Goal: Information Seeking & Learning: Learn about a topic

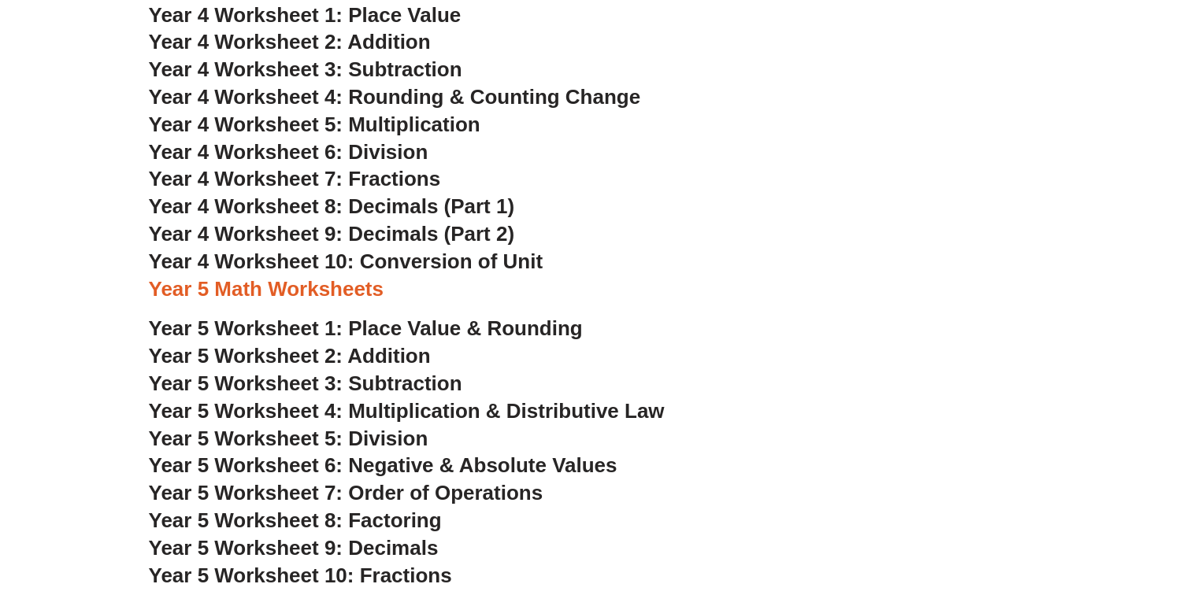
scroll to position [2331, 0]
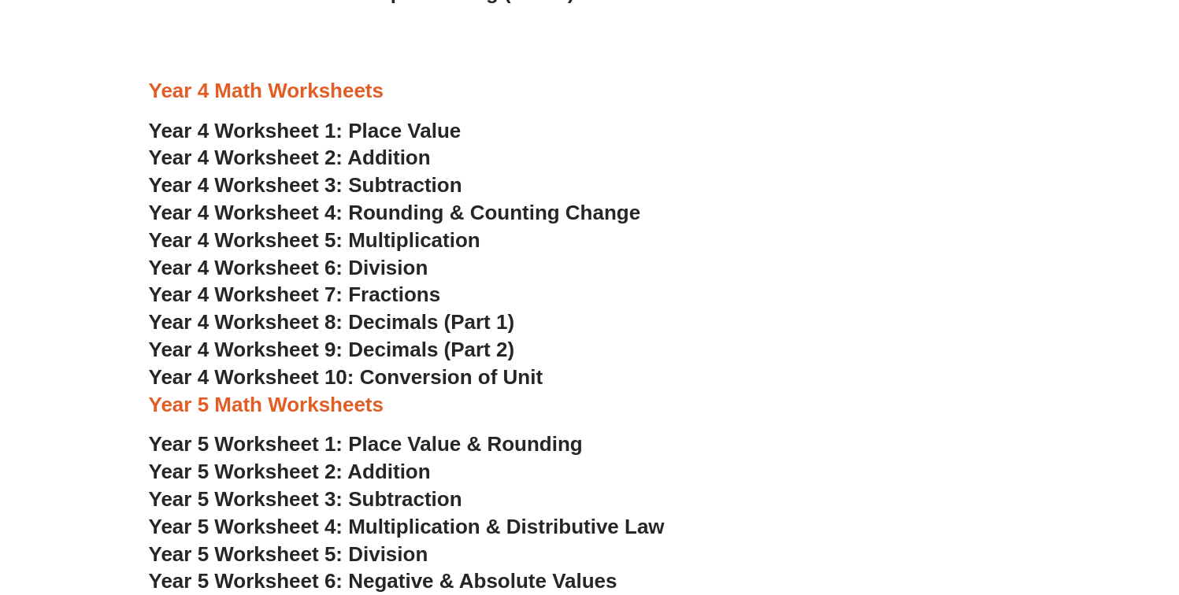
click at [427, 131] on span "Year 4 Worksheet 1: Place Value" at bounding box center [305, 131] width 313 height 24
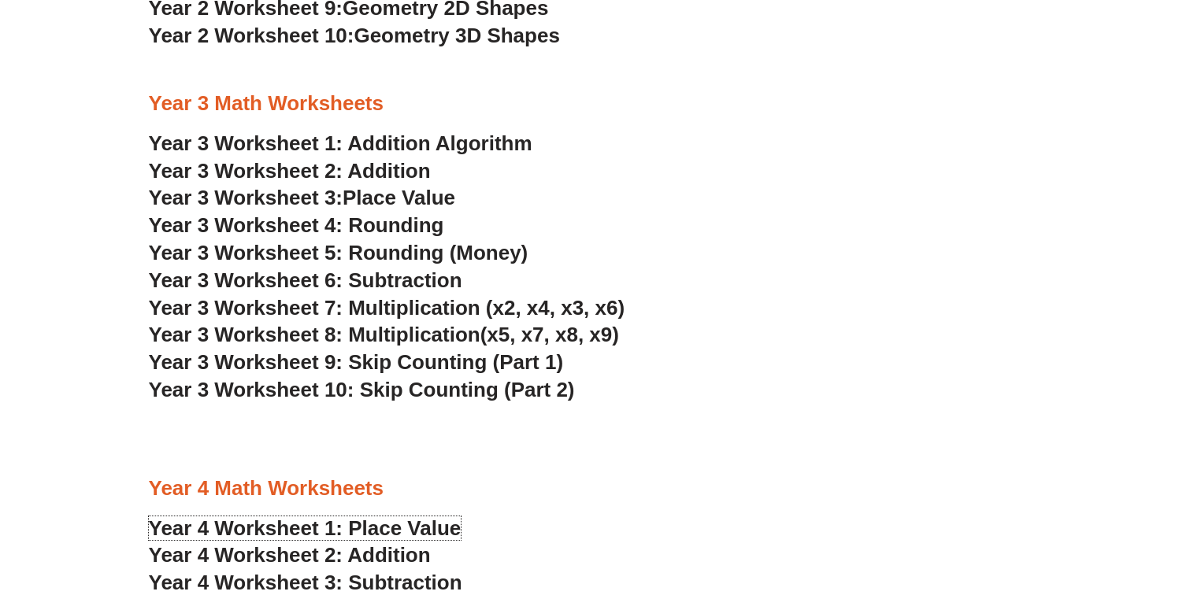
scroll to position [1914, 0]
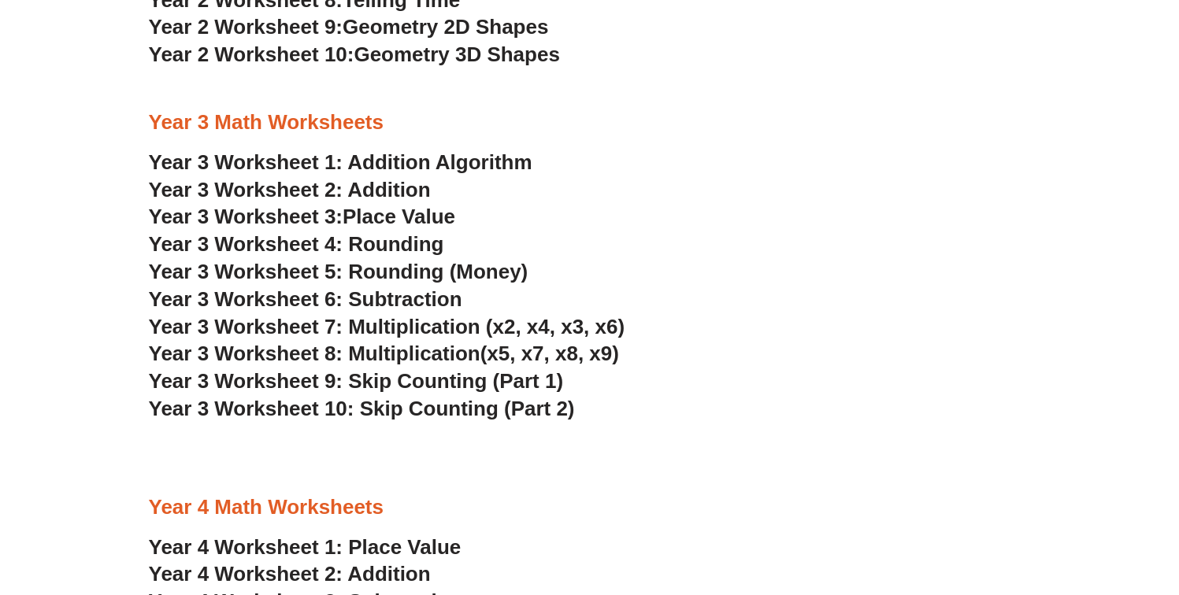
click at [459, 169] on link "Year 3 Worksheet 1: Addition Algorithm" at bounding box center [341, 162] width 384 height 24
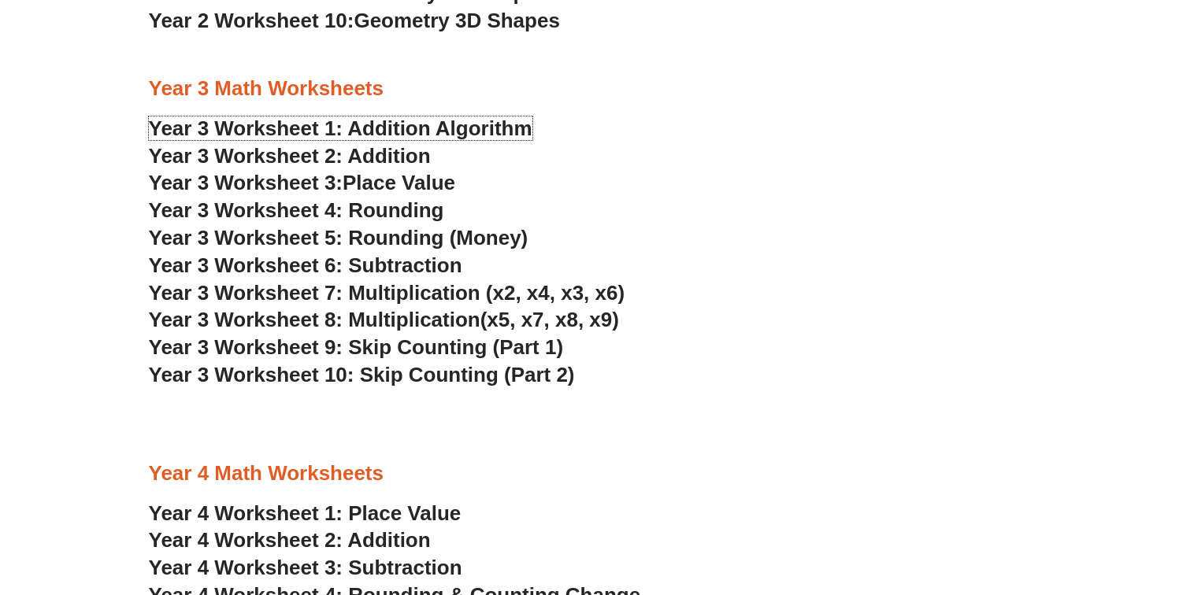
scroll to position [1949, 0]
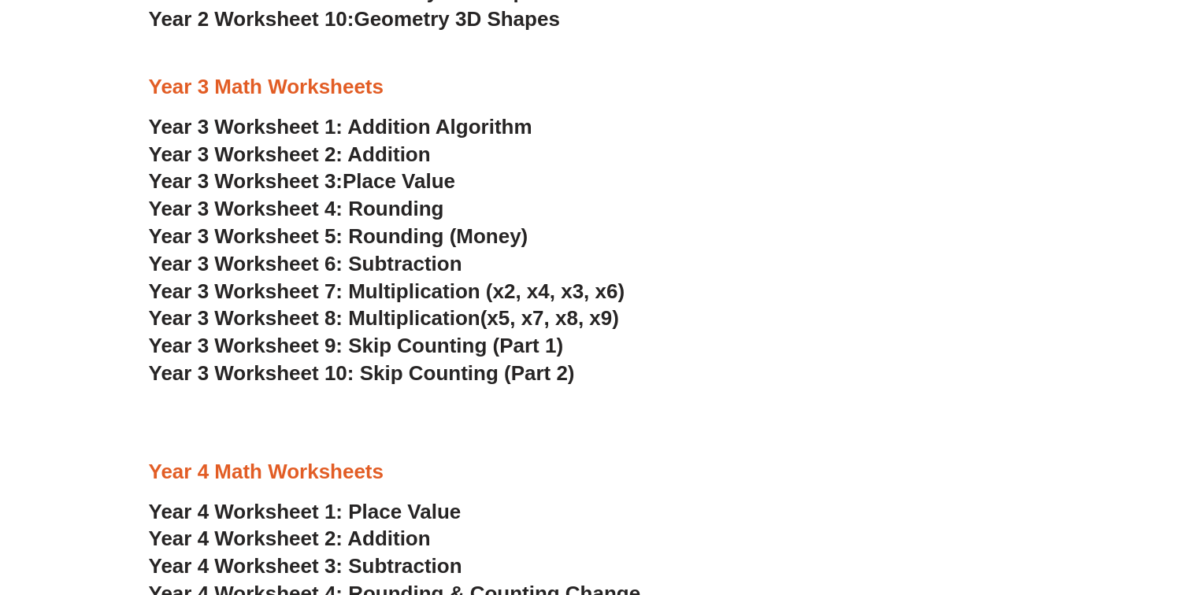
click at [457, 316] on span "Year 3 Worksheet 8: Multiplication" at bounding box center [315, 318] width 332 height 24
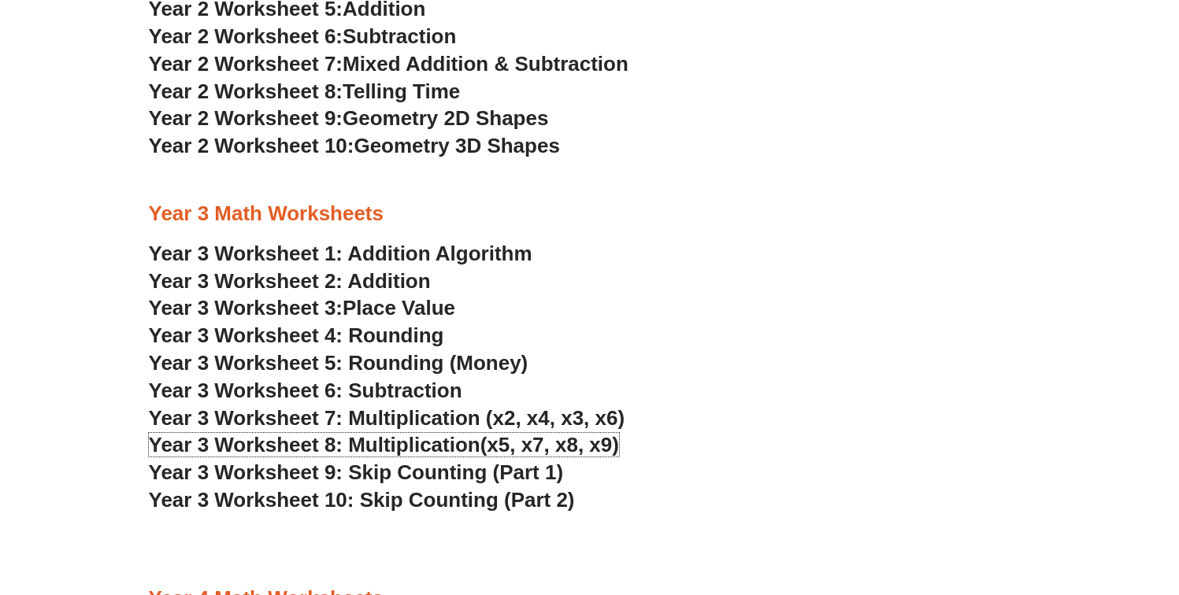
scroll to position [1868, 0]
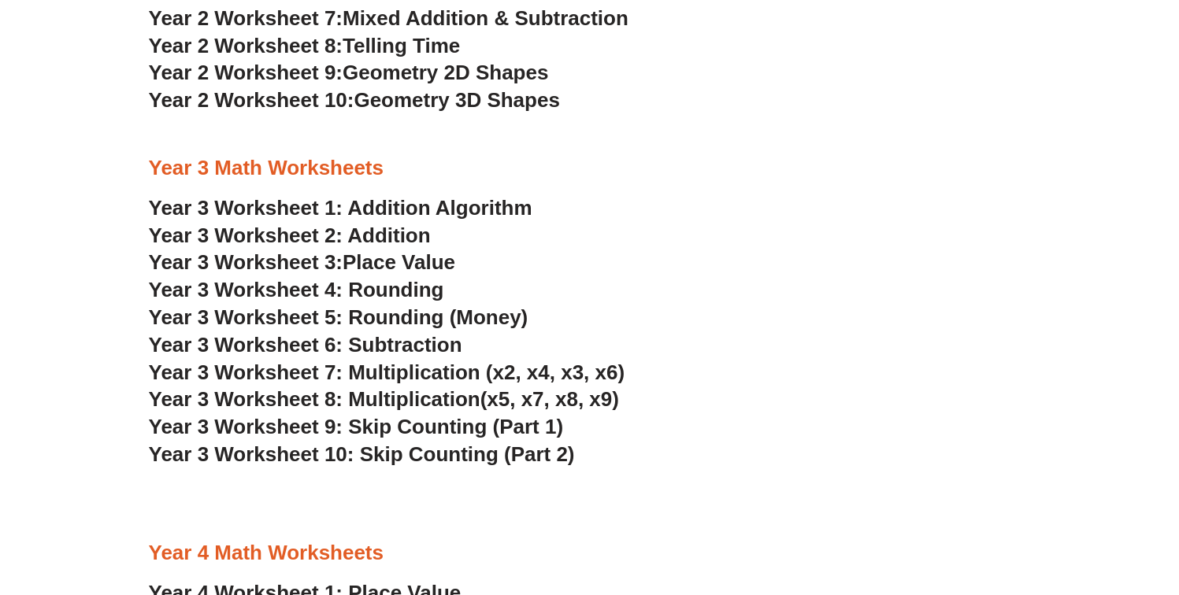
click at [447, 208] on link "Year 3 Worksheet 1: Addition Algorithm" at bounding box center [341, 208] width 384 height 24
click at [405, 238] on link "Year 3 Worksheet 2: Addition" at bounding box center [290, 236] width 282 height 24
click at [405, 265] on span "Place Value" at bounding box center [399, 262] width 113 height 24
click at [405, 289] on span "Year 3 Worksheet 4: Rounding" at bounding box center [296, 290] width 295 height 24
click at [405, 322] on span "Year 3 Worksheet 5: Rounding (Money)" at bounding box center [339, 318] width 380 height 24
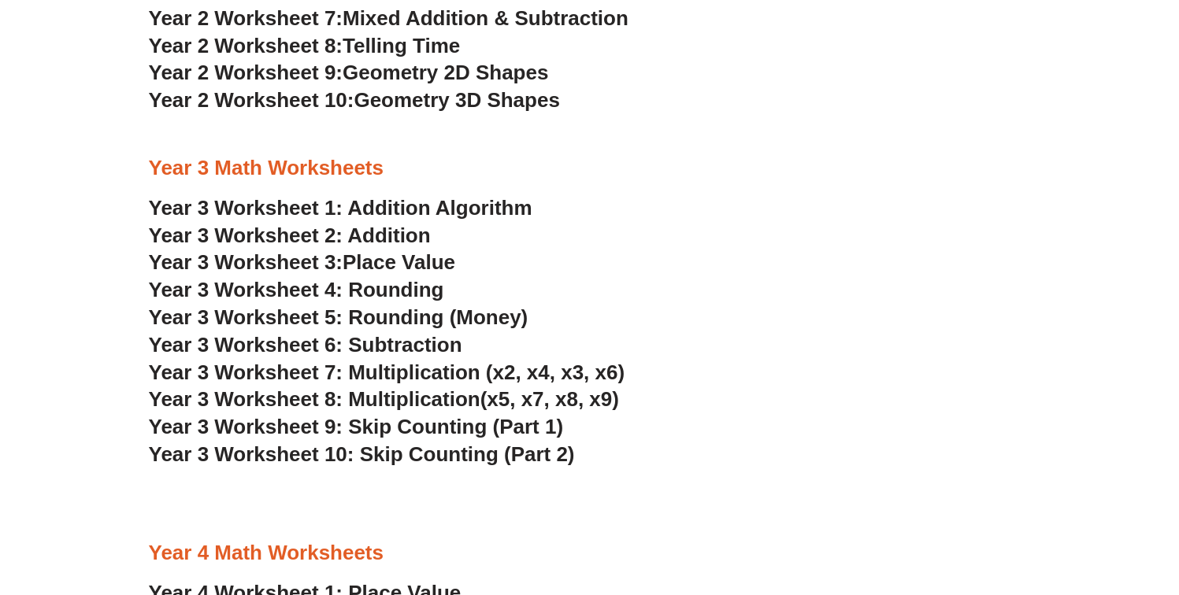
click at [405, 341] on span "Year 3 Worksheet 6: Subtraction" at bounding box center [305, 345] width 313 height 24
click at [405, 369] on span "Year 3 Worksheet 7: Multiplication (x2, x4, x3, x6)" at bounding box center [387, 373] width 477 height 24
click at [403, 397] on span "Year 3 Worksheet 8: Multiplication" at bounding box center [315, 400] width 332 height 24
click at [400, 428] on span "Year 3 Worksheet 9: Skip Counting (Part 1)" at bounding box center [356, 427] width 415 height 24
click at [399, 455] on span "Year 3 Worksheet 10: Skip Counting (Part 2)" at bounding box center [362, 455] width 426 height 24
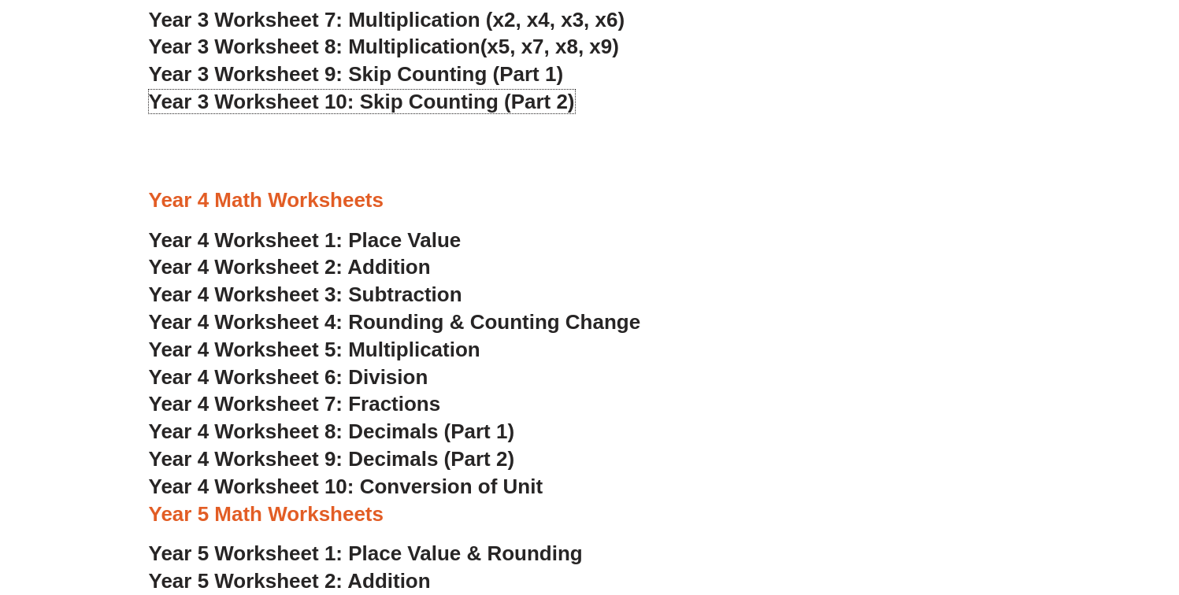
scroll to position [2346, 0]
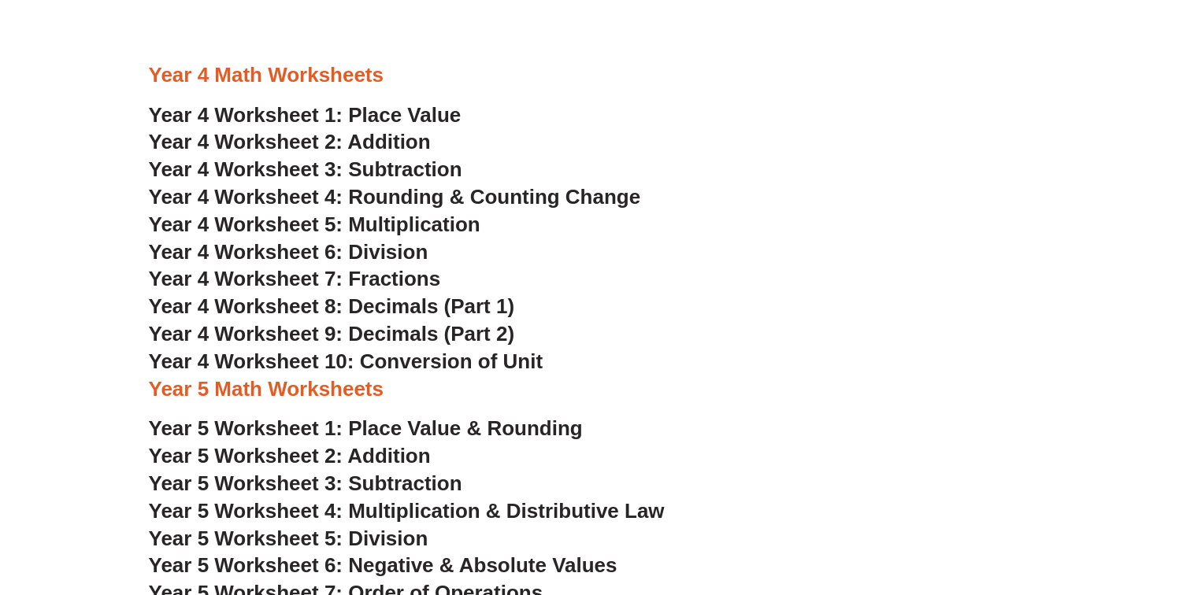
click at [365, 107] on span "Year 4 Worksheet 1: Place Value" at bounding box center [305, 115] width 313 height 24
click at [365, 140] on span "Year 4 Worksheet 2: Addition" at bounding box center [290, 142] width 282 height 24
click at [373, 164] on span "Year 4 Worksheet 3: Subtraction" at bounding box center [305, 170] width 313 height 24
click at [374, 194] on span "Year 4 Worksheet 4: Rounding & Counting Change" at bounding box center [395, 197] width 492 height 24
click at [376, 221] on span "Year 4 Worksheet 5: Multiplication" at bounding box center [315, 225] width 332 height 24
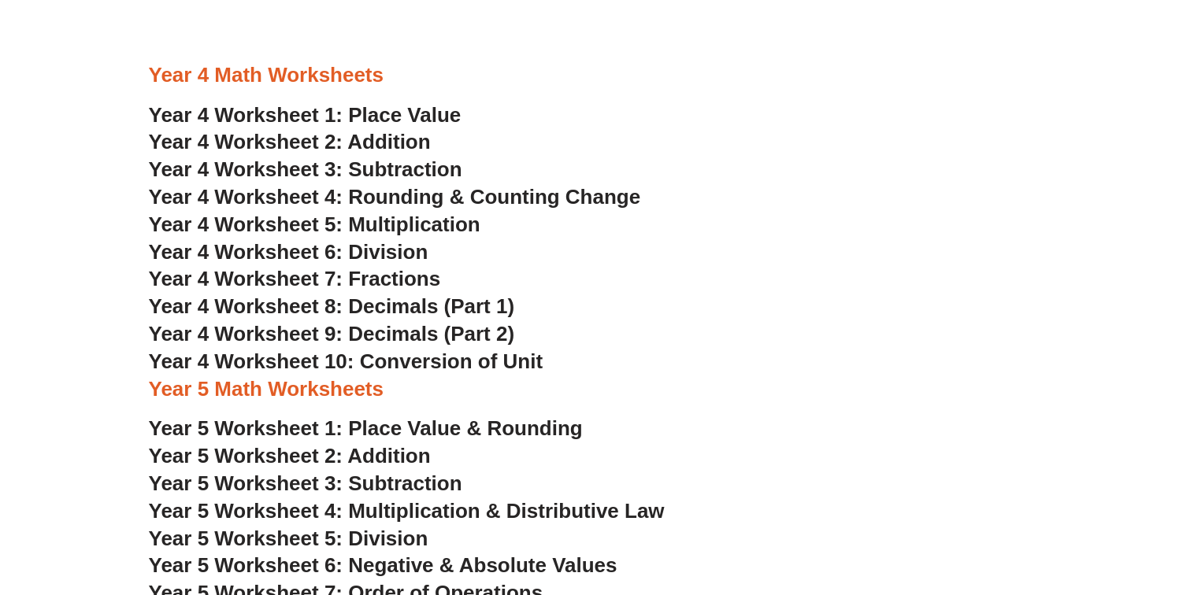
click at [376, 252] on span "Year 4 Worksheet 6: Division" at bounding box center [289, 252] width 280 height 24
click at [376, 275] on span "Year 4 Worksheet 7: Fractions" at bounding box center [295, 279] width 292 height 24
click at [376, 302] on span "Year 4 Worksheet 8: Decimals (Part 1)" at bounding box center [332, 307] width 366 height 24
click at [376, 338] on span "Year 4 Worksheet 9: Decimals (Part 2)" at bounding box center [332, 334] width 366 height 24
click at [376, 364] on span "Year 4 Worksheet 10: Conversion of Unit" at bounding box center [346, 362] width 395 height 24
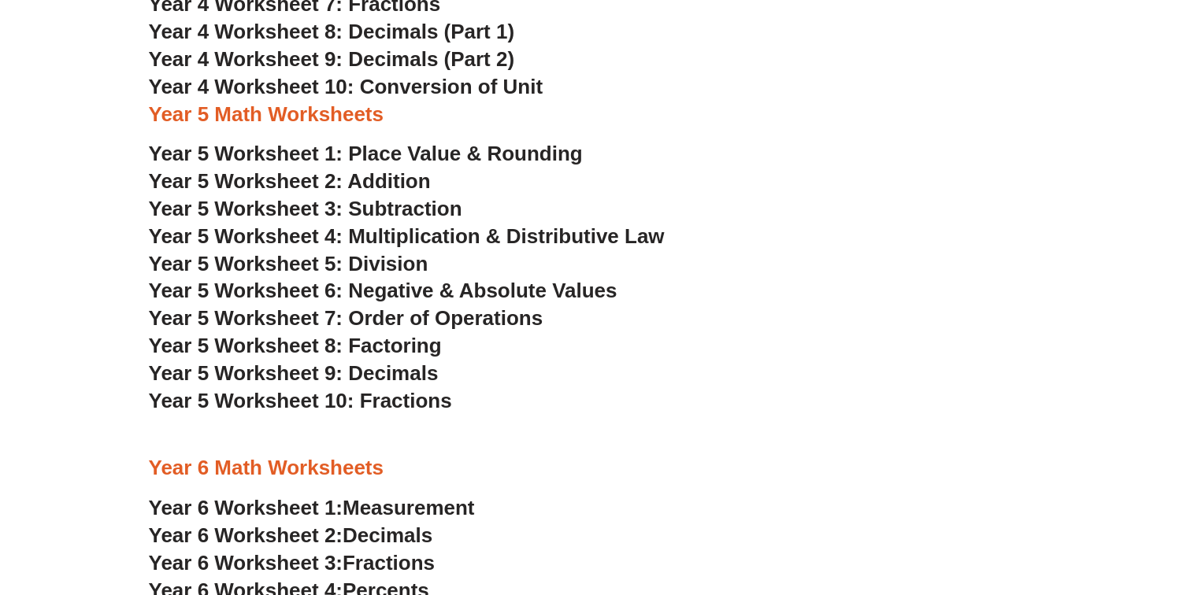
scroll to position [2624, 0]
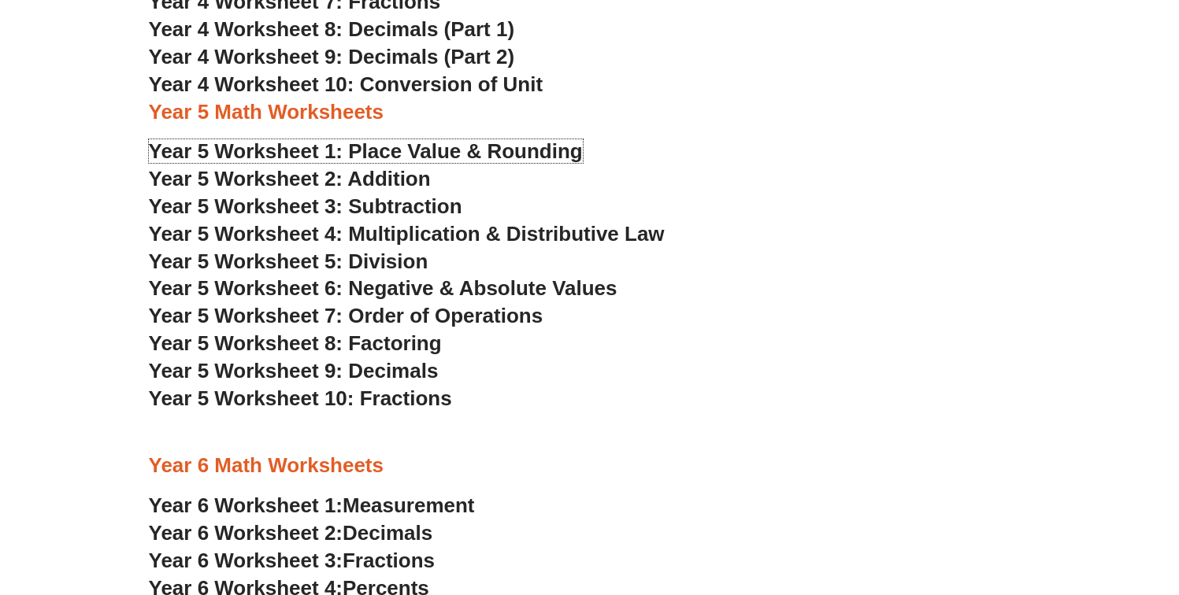
drag, startPoint x: 402, startPoint y: 145, endPoint x: 398, endPoint y: 175, distance: 30.3
click at [402, 145] on span "Year 5 Worksheet 1: Place Value & Rounding" at bounding box center [366, 151] width 434 height 24
click at [398, 175] on span "Year 5 Worksheet 2: Addition" at bounding box center [290, 179] width 282 height 24
click at [399, 210] on span "Year 5 Worksheet 3: Subtraction" at bounding box center [305, 207] width 313 height 24
click at [399, 234] on span "Year 5 Worksheet 4: Multiplication & Distributive Law" at bounding box center [407, 234] width 516 height 24
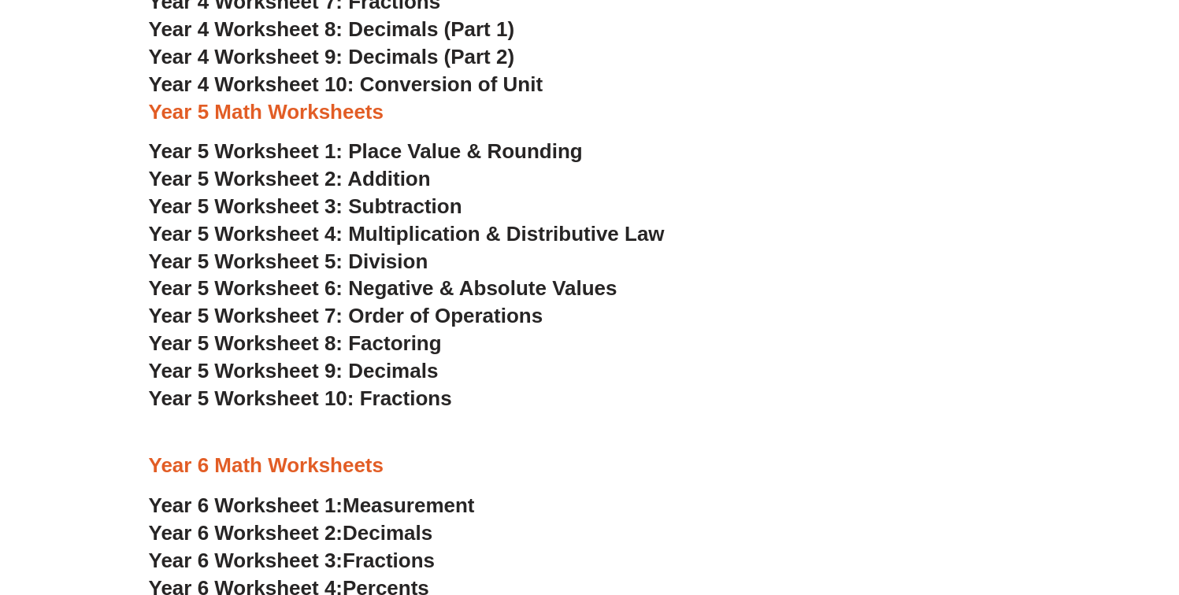
click at [399, 259] on span "Year 5 Worksheet 5: Division" at bounding box center [289, 262] width 280 height 24
click at [400, 289] on span "Year 5 Worksheet 6: Negative & Absolute Values" at bounding box center [383, 288] width 469 height 24
click at [400, 309] on span "Year 5 Worksheet 7: Order of Operations" at bounding box center [346, 316] width 395 height 24
click at [399, 349] on span "Year 5 Worksheet 8: Factoring" at bounding box center [295, 344] width 293 height 24
click at [396, 374] on span "Year 5 Worksheet 9: Decimals" at bounding box center [294, 371] width 290 height 24
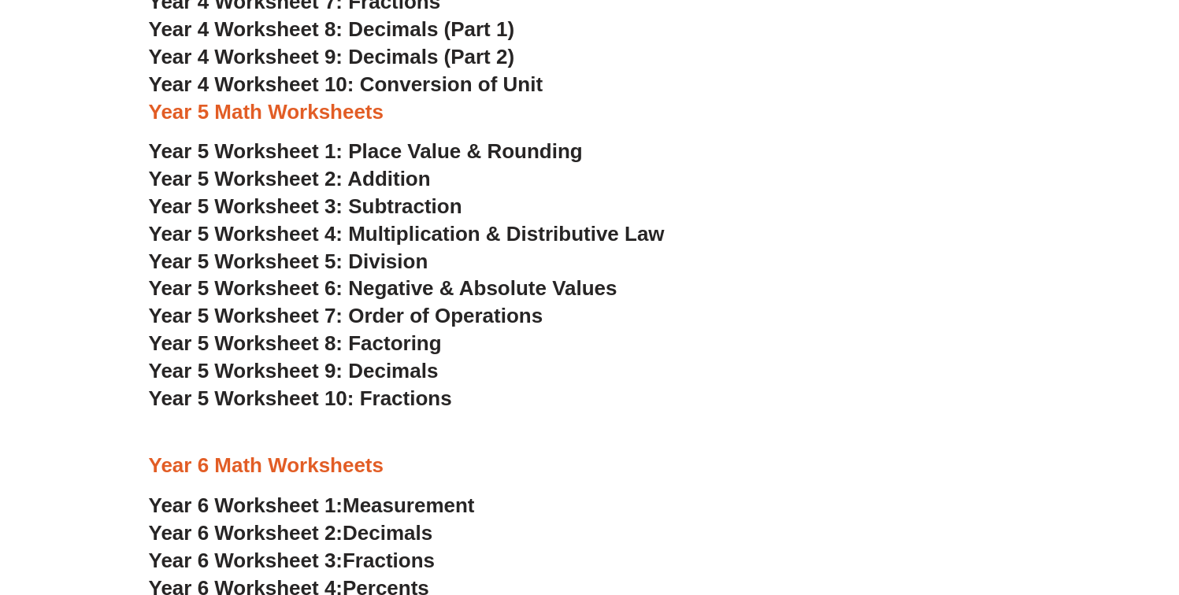
click at [395, 395] on span "Year 5 Worksheet 10: Fractions" at bounding box center [300, 399] width 303 height 24
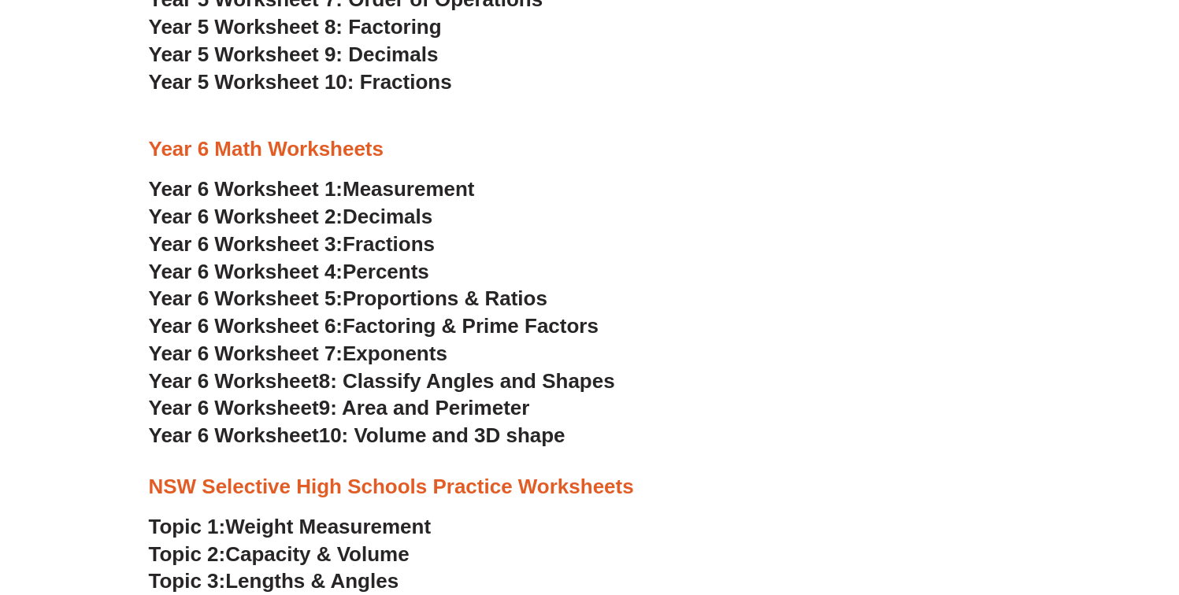
scroll to position [2932, 0]
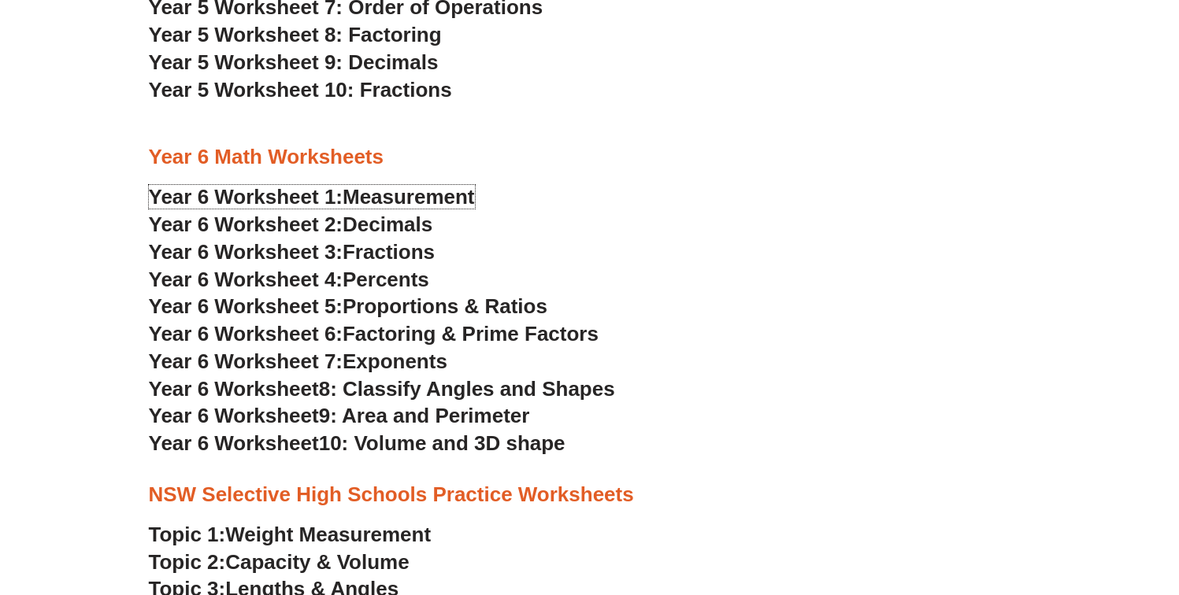
click at [390, 199] on span "Measurement" at bounding box center [409, 197] width 132 height 24
click at [388, 225] on span "Decimals" at bounding box center [388, 225] width 90 height 24
click at [388, 260] on span "Fractions" at bounding box center [389, 252] width 92 height 24
click at [388, 285] on span "Percents" at bounding box center [386, 280] width 87 height 24
click at [387, 306] on span "Proportions & Ratios" at bounding box center [445, 307] width 205 height 24
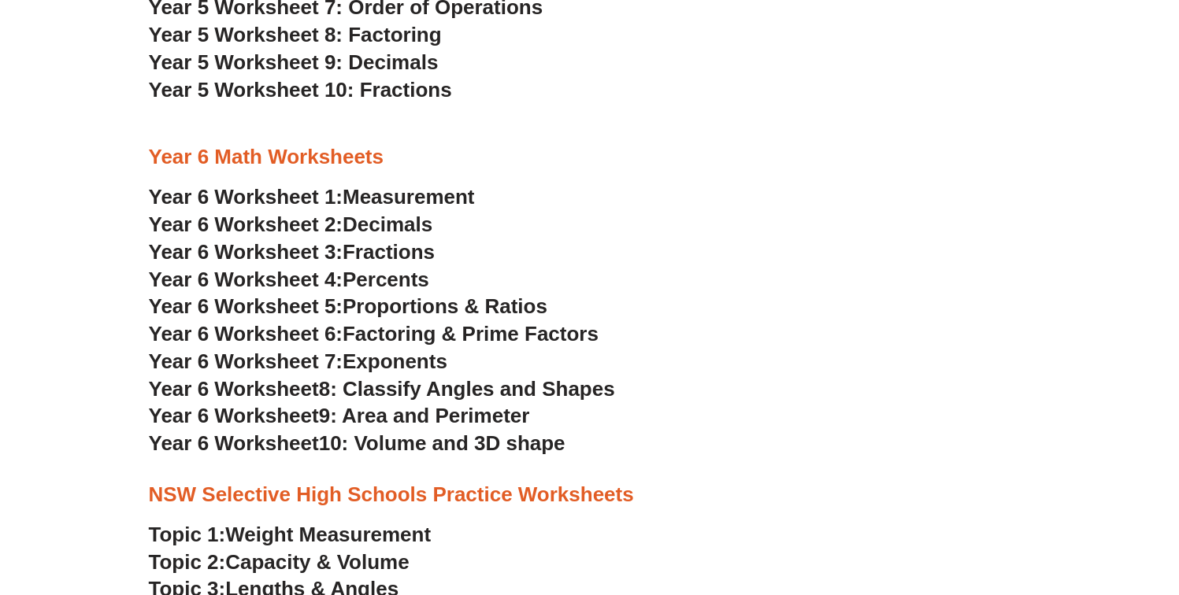
click at [387, 336] on span "Factoring & Prime Factors" at bounding box center [471, 334] width 256 height 24
click at [387, 360] on span "Exponents" at bounding box center [395, 362] width 105 height 24
click at [388, 388] on span "8: Classify Angles and Shapes" at bounding box center [467, 389] width 296 height 24
click at [388, 410] on span "9: Area and Perimeter" at bounding box center [424, 416] width 211 height 24
click at [388, 440] on span "10: Volume and 3D shape" at bounding box center [442, 444] width 247 height 24
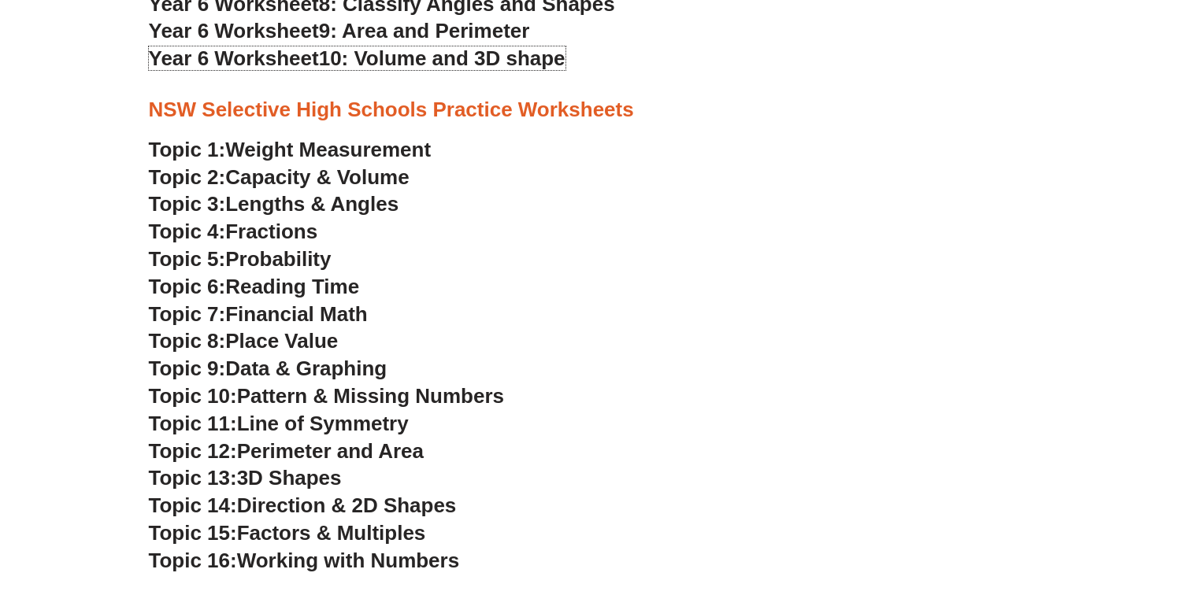
scroll to position [3326, 0]
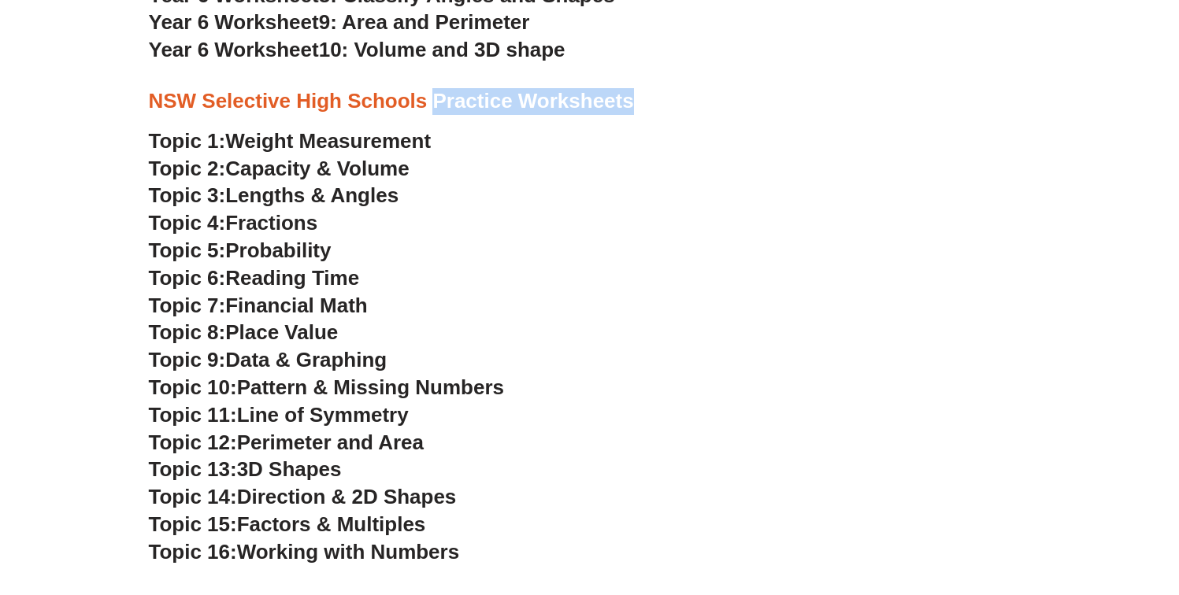
drag, startPoint x: 664, startPoint y: 110, endPoint x: 437, endPoint y: 106, distance: 226.9
click at [437, 106] on h3 "NSW Selective High Schools Practice Worksheets" at bounding box center [590, 101] width 882 height 27
copy h3 "Practice Worksheets"
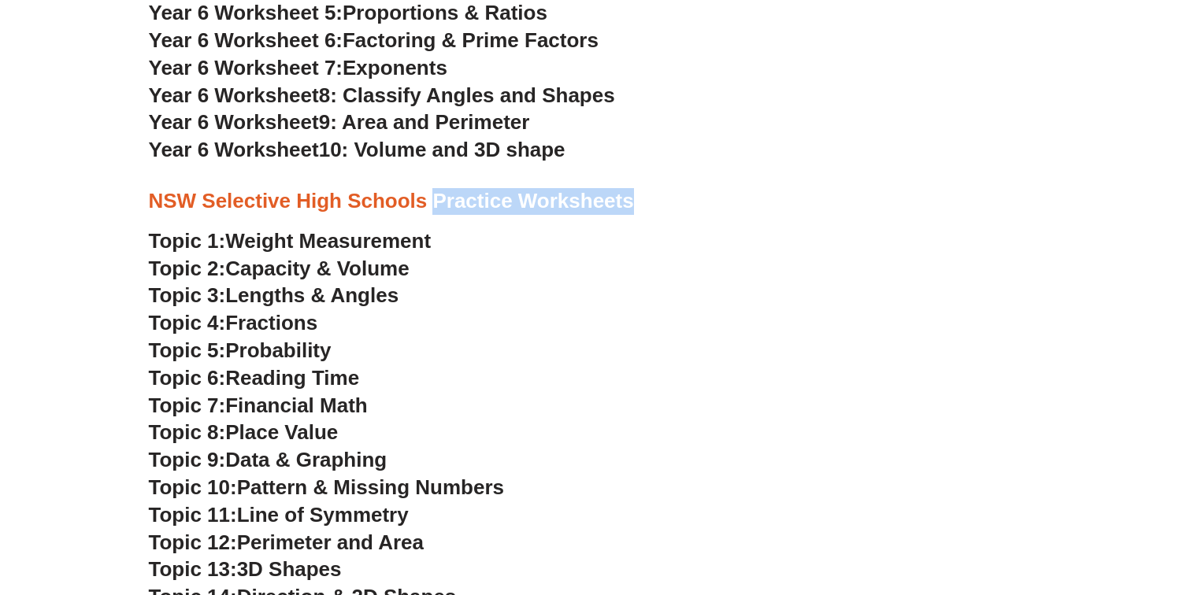
scroll to position [3256, 0]
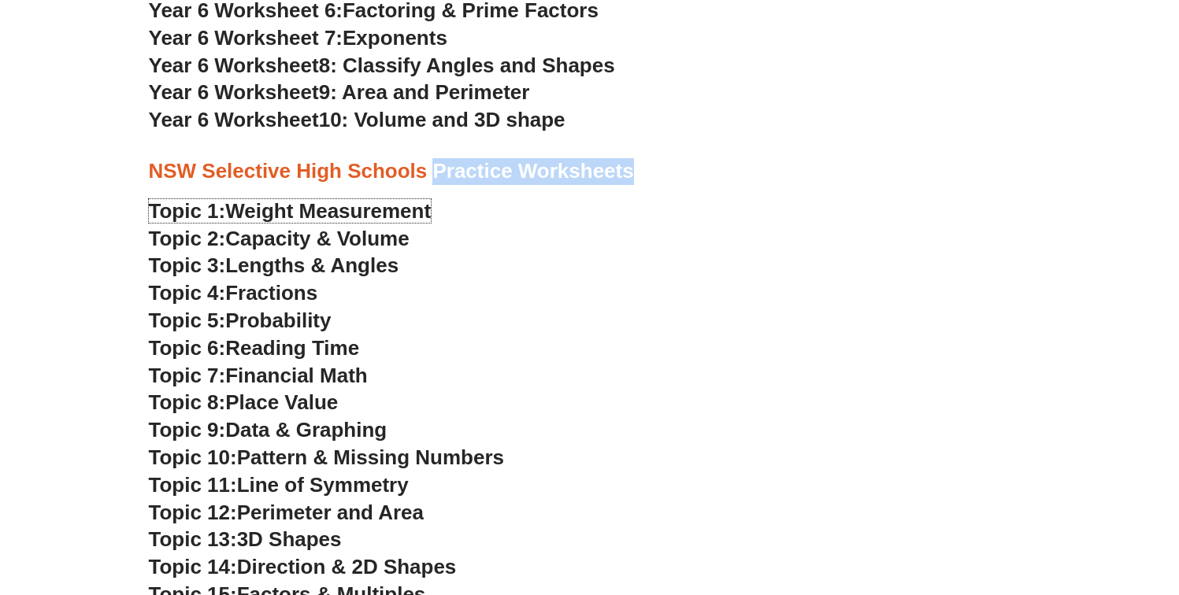
click at [329, 207] on span "Weight Measurement" at bounding box center [328, 211] width 206 height 24
click at [325, 235] on span "Capacity & Volume" at bounding box center [317, 239] width 184 height 24
click at [325, 257] on span "Lengths & Angles" at bounding box center [311, 266] width 173 height 24
click at [297, 287] on span "Fractions" at bounding box center [271, 293] width 92 height 24
click at [297, 320] on span "Probability" at bounding box center [278, 321] width 106 height 24
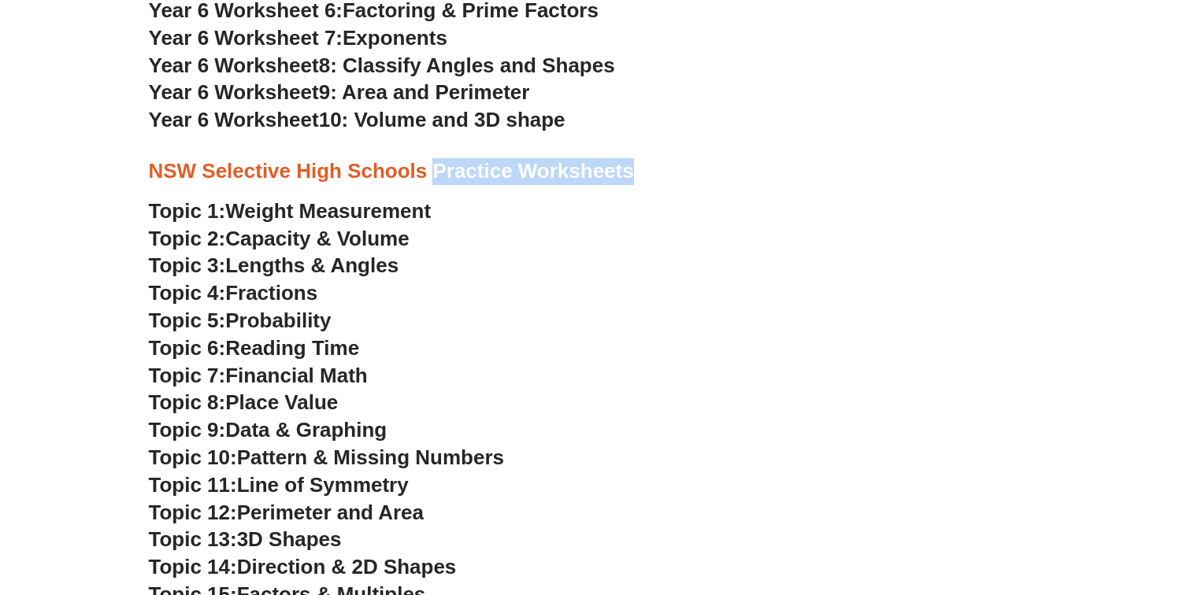
click at [297, 355] on span "Reading Time" at bounding box center [292, 348] width 134 height 24
click at [297, 380] on span "Financial Math" at bounding box center [296, 376] width 142 height 24
click at [296, 407] on span "Place Value" at bounding box center [281, 403] width 113 height 24
click at [296, 427] on span "Data & Graphing" at bounding box center [305, 430] width 161 height 24
click at [295, 460] on span "Pattern & Missing Numbers" at bounding box center [370, 458] width 267 height 24
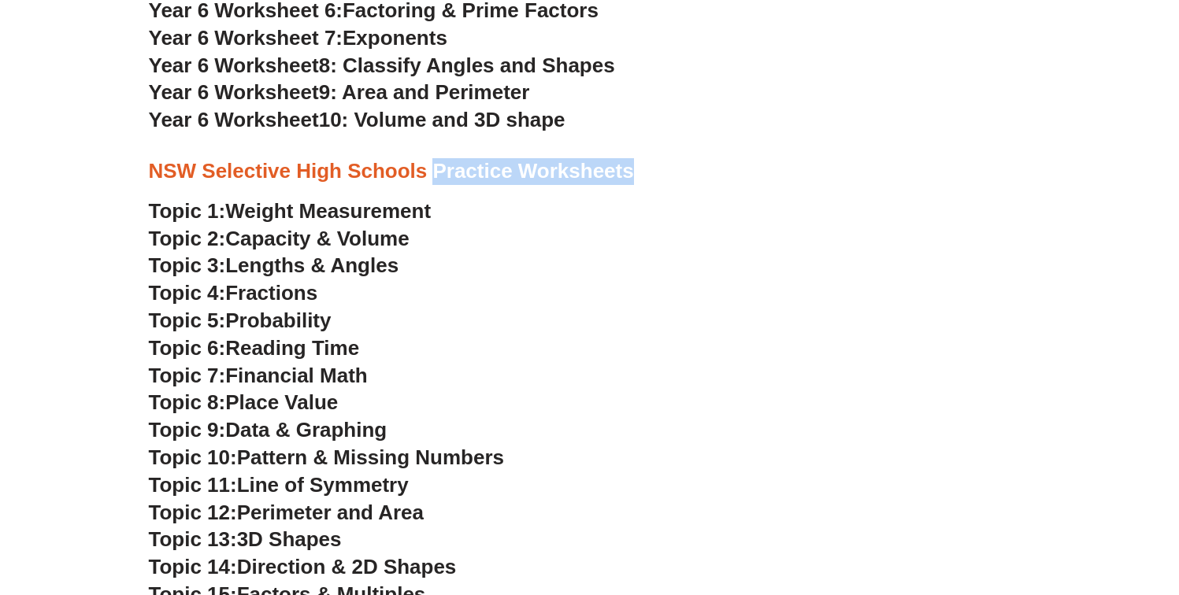
click at [294, 491] on span "Line of Symmetry" at bounding box center [323, 485] width 172 height 24
click at [291, 514] on span "Perimeter and Area" at bounding box center [330, 513] width 187 height 24
click at [291, 544] on span "3D Shapes" at bounding box center [289, 540] width 105 height 24
click at [291, 564] on span "Direction & 2D Shapes" at bounding box center [347, 567] width 220 height 24
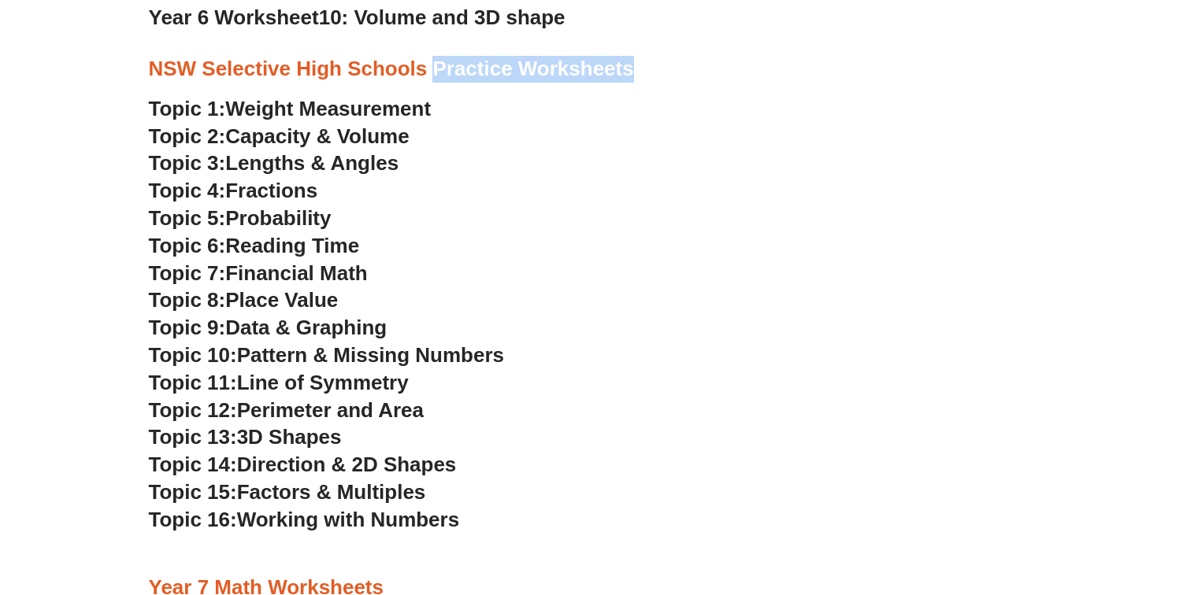
scroll to position [3463, 0]
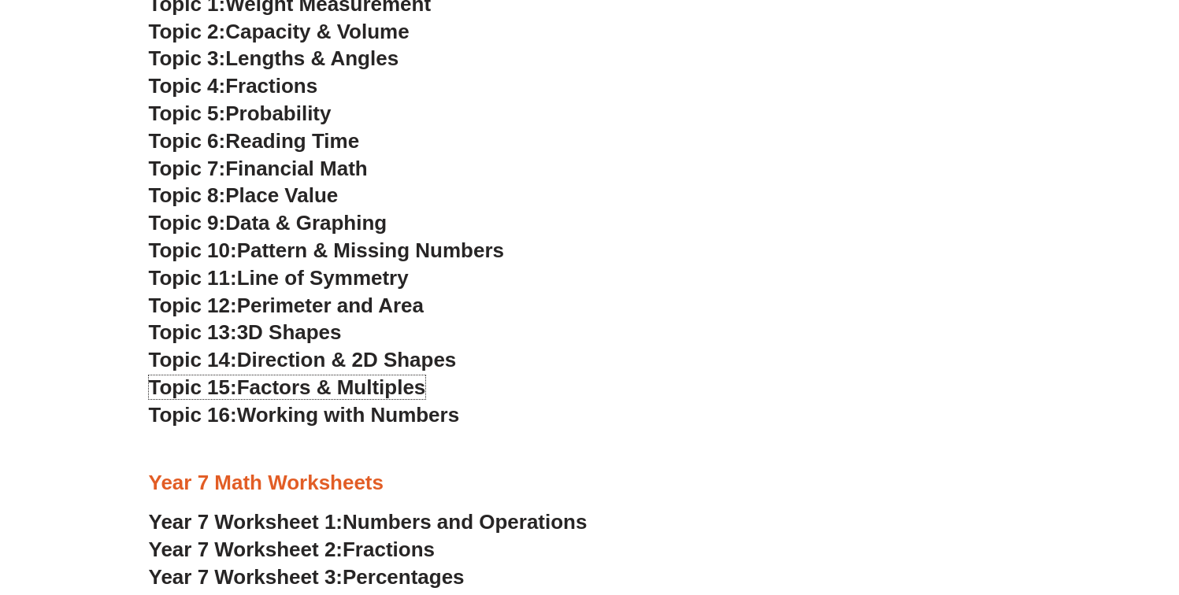
click at [325, 394] on span "Factors & Multiples" at bounding box center [331, 388] width 189 height 24
click at [325, 418] on span "Working with Numbers" at bounding box center [348, 415] width 222 height 24
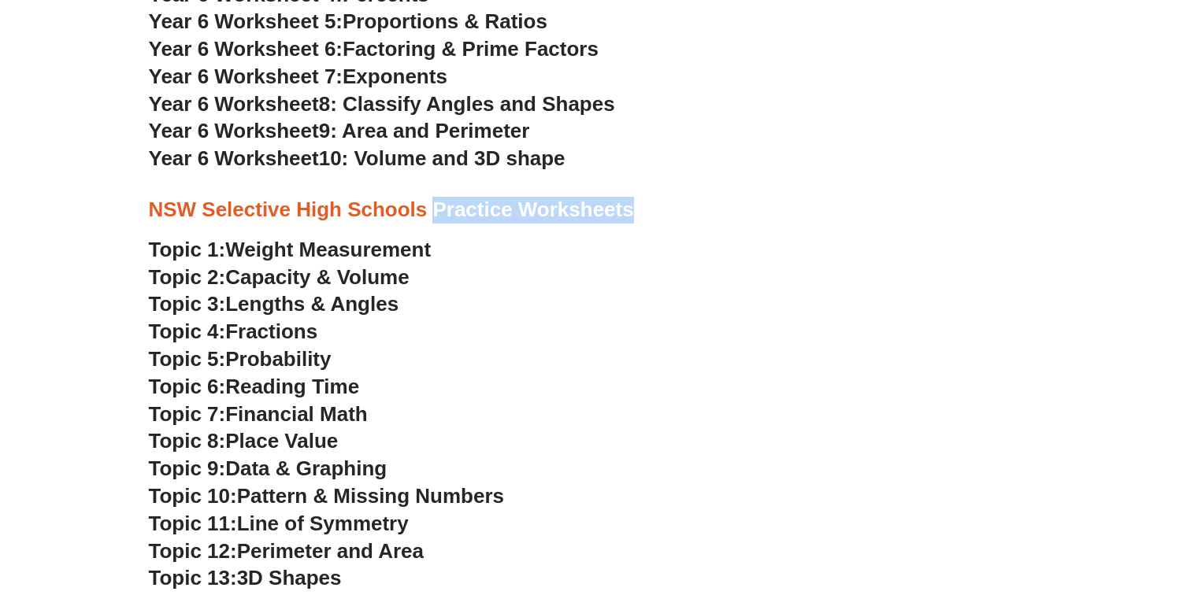
scroll to position [3209, 0]
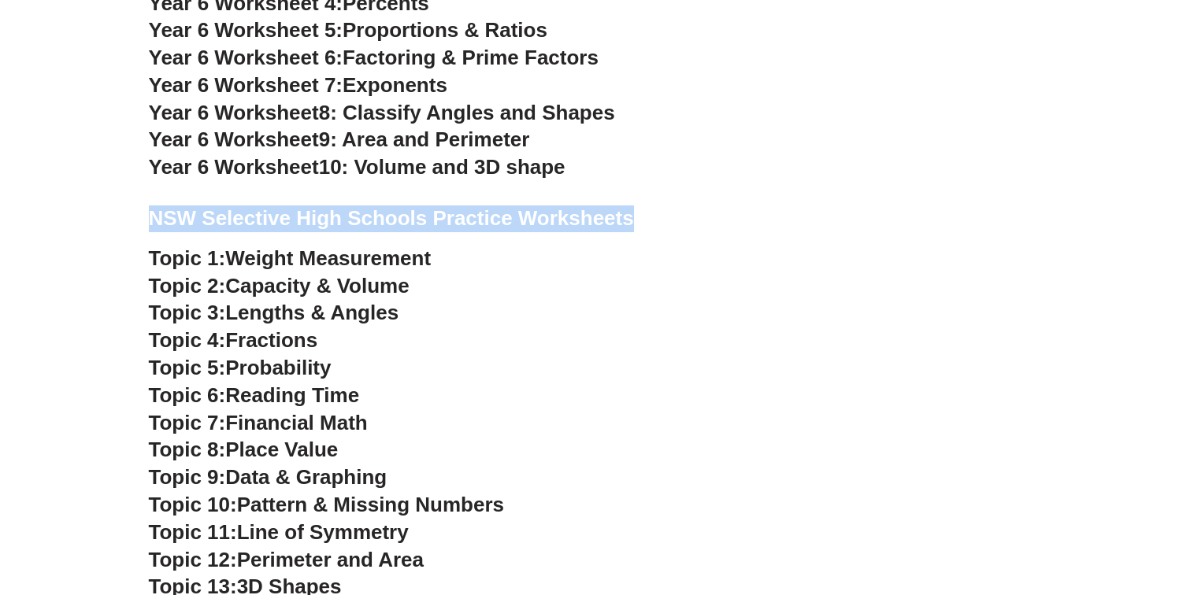
drag, startPoint x: 598, startPoint y: 224, endPoint x: 150, endPoint y: 221, distance: 447.4
click at [150, 221] on h3 "NSW Selective High Schools Practice Worksheets" at bounding box center [590, 219] width 882 height 27
copy h3 "NSW Selective High Schools Practice Worksheets"
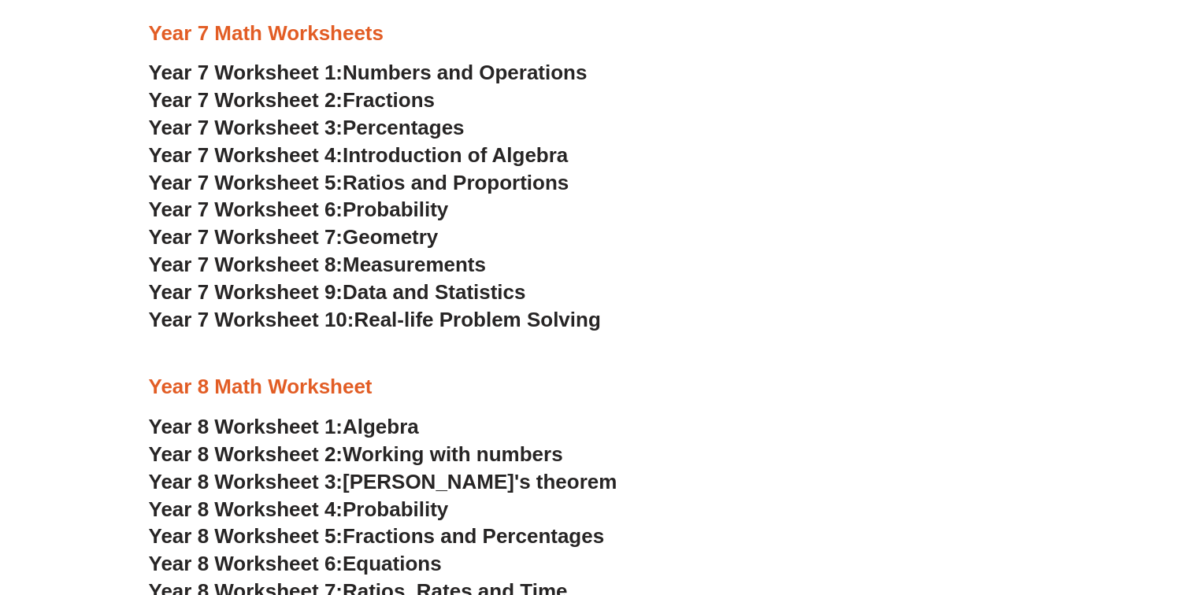
scroll to position [3916, 0]
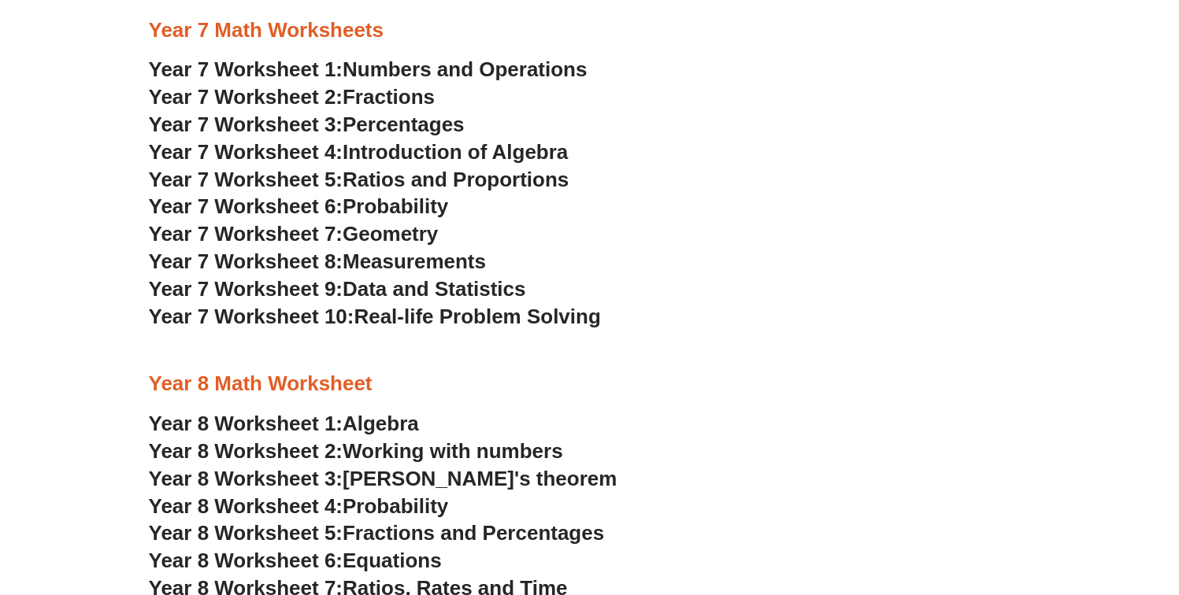
click at [433, 67] on span "Numbers and Operations" at bounding box center [465, 69] width 244 height 24
click at [414, 98] on span "Fractions" at bounding box center [389, 97] width 92 height 24
click at [414, 126] on span "Percentages" at bounding box center [404, 125] width 122 height 24
click at [414, 150] on span "Introduction of Algebra" at bounding box center [455, 152] width 225 height 24
click at [413, 180] on span "Ratios and Proportions" at bounding box center [456, 180] width 226 height 24
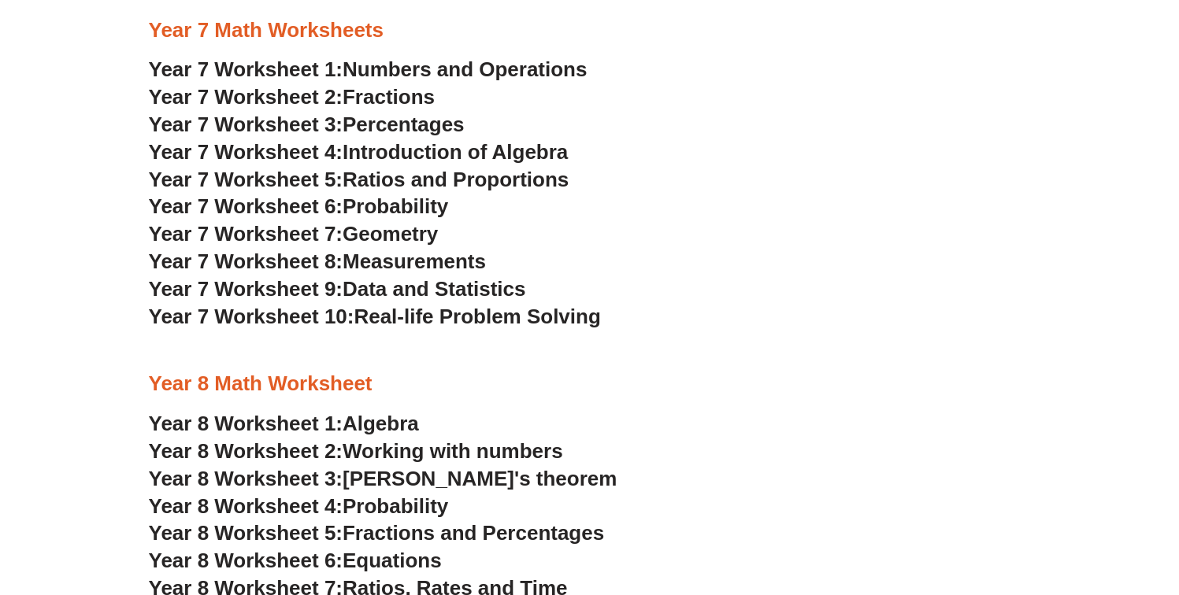
click at [413, 206] on span "Probability" at bounding box center [396, 207] width 106 height 24
click at [413, 234] on span "Geometry" at bounding box center [390, 234] width 95 height 24
click at [413, 261] on span "Measurements" at bounding box center [414, 262] width 143 height 24
click at [411, 290] on span "Data and Statistics" at bounding box center [435, 289] width 184 height 24
click at [409, 319] on span "Real-life Problem Solving" at bounding box center [477, 317] width 247 height 24
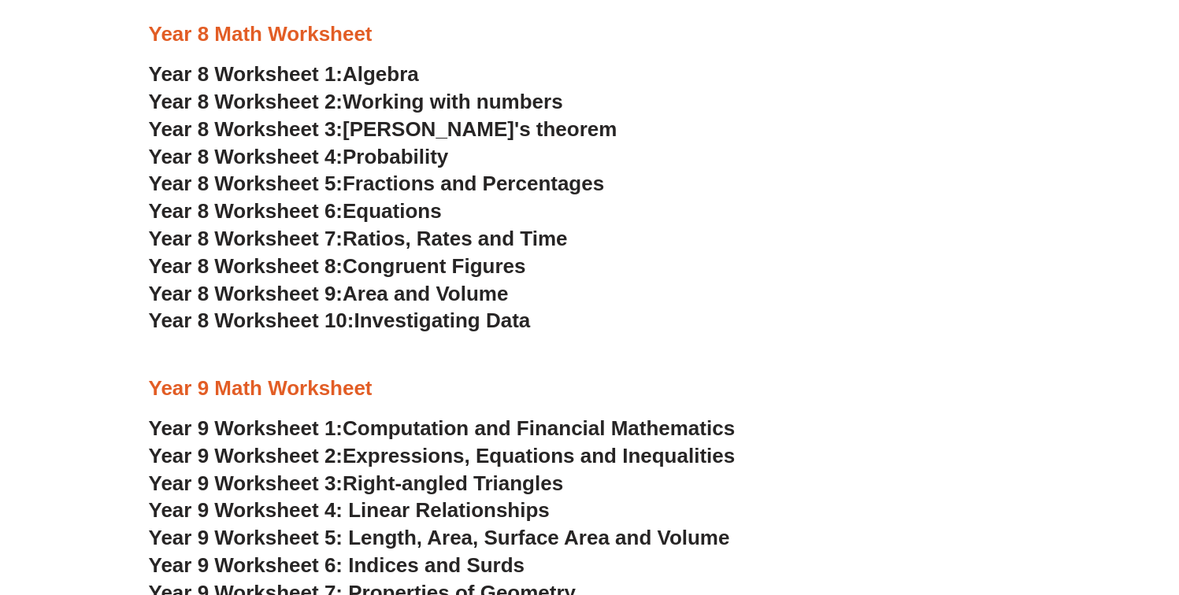
scroll to position [4265, 0]
click at [352, 75] on span "Algebra" at bounding box center [381, 75] width 76 height 24
click at [352, 98] on span "Working with numbers" at bounding box center [453, 103] width 221 height 24
click at [352, 132] on span "[PERSON_NAME]'s theorem" at bounding box center [480, 130] width 274 height 24
click at [352, 163] on span "Probability" at bounding box center [396, 158] width 106 height 24
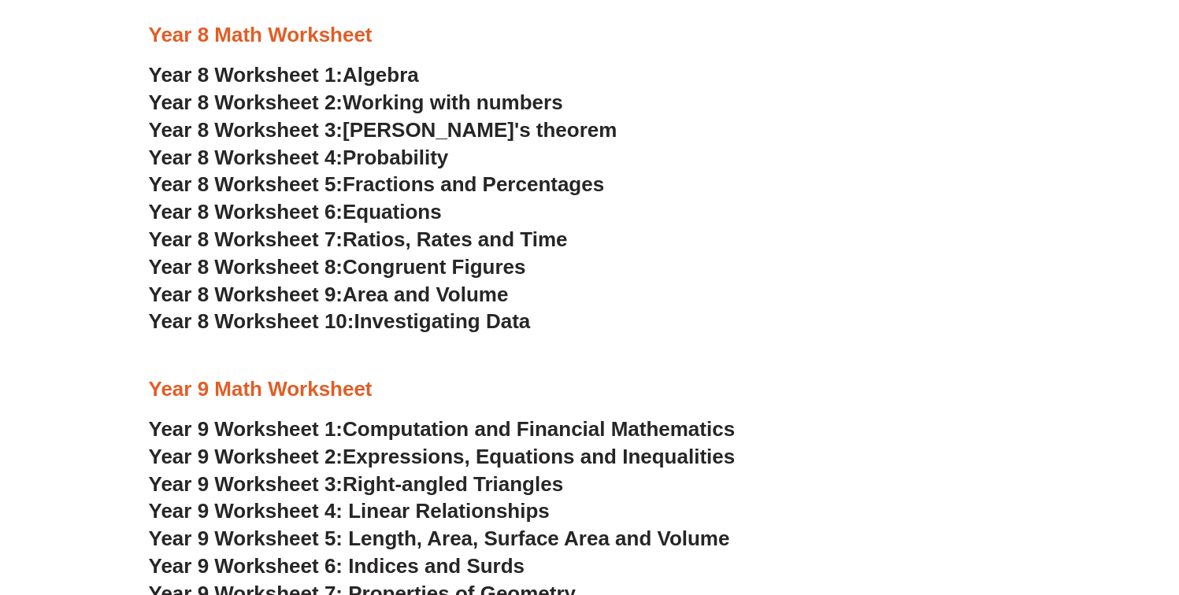
click at [352, 184] on span "Fractions and Percentages" at bounding box center [473, 184] width 261 height 24
click at [352, 211] on span "Equations" at bounding box center [392, 212] width 99 height 24
click at [352, 229] on span "Ratios, Rates and Time" at bounding box center [455, 240] width 224 height 24
click at [352, 261] on span "Congruent Figures" at bounding box center [434, 267] width 183 height 24
click at [352, 295] on span "Area and Volume" at bounding box center [425, 295] width 165 height 24
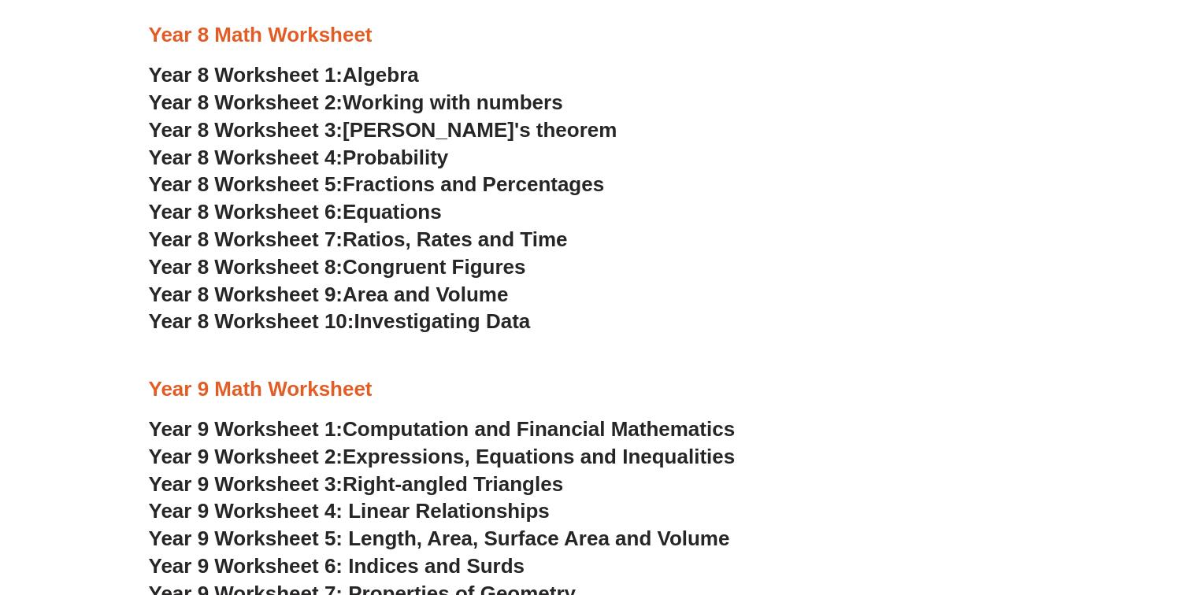
click at [352, 326] on span "Year 8 Worksheet 10:" at bounding box center [252, 322] width 206 height 24
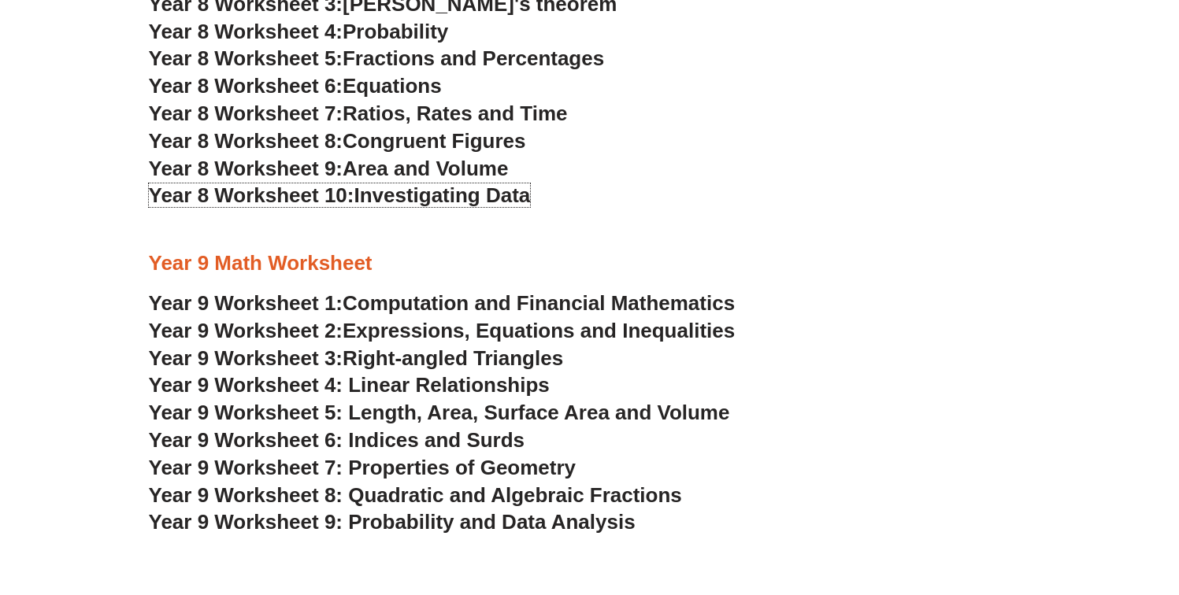
scroll to position [4429, 0]
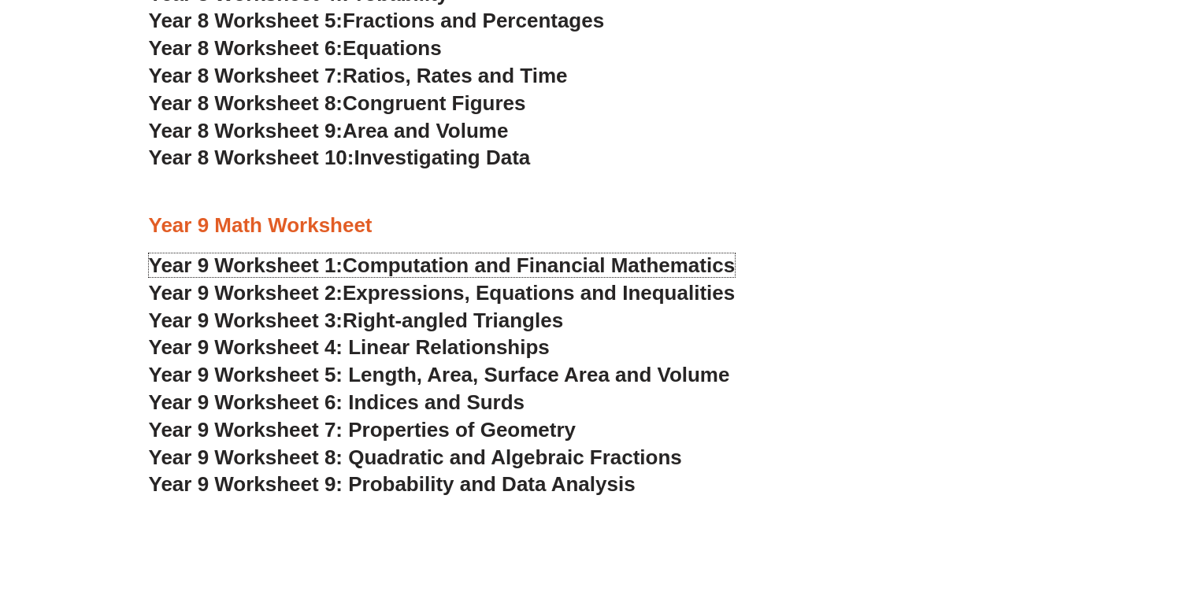
click at [469, 261] on span "Computation and Financial Mathematics" at bounding box center [539, 266] width 392 height 24
click at [460, 292] on span "Expressions, Equations and Inequalities" at bounding box center [539, 293] width 392 height 24
click at [455, 317] on span "Right-angled Triangles" at bounding box center [453, 321] width 221 height 24
click at [455, 346] on span "Year 9 Worksheet 4: Linear Relationships" at bounding box center [349, 348] width 401 height 24
click at [454, 376] on span "Year 9 Worksheet 5: Length, Area, Surface Area and Volume" at bounding box center [439, 375] width 581 height 24
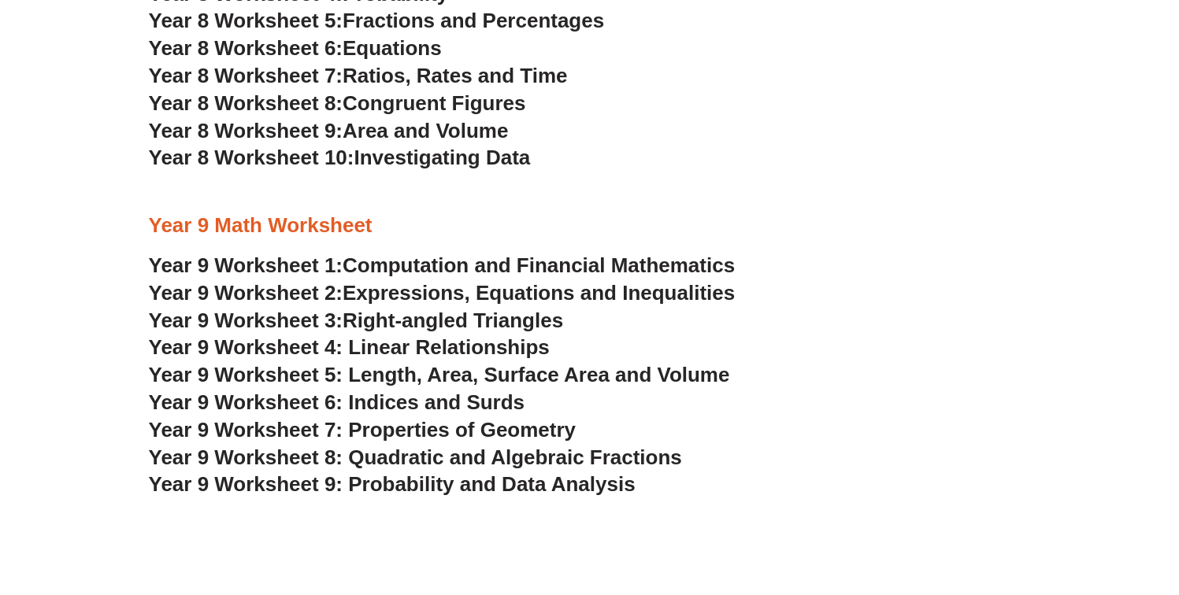
click at [454, 397] on span "Year 9 Worksheet 6: Indices and Surds" at bounding box center [337, 403] width 376 height 24
click at [454, 426] on span "Year 9 Worksheet 7: Properties of Geometry" at bounding box center [363, 430] width 428 height 24
click at [454, 458] on span "Year 9 Worksheet 8: Quadratic and Algebraic Fractions" at bounding box center [415, 458] width 533 height 24
click at [454, 487] on span "Year 9 Worksheet 9: Probability and Data Analysis" at bounding box center [392, 485] width 487 height 24
